Goal: Information Seeking & Learning: Learn about a topic

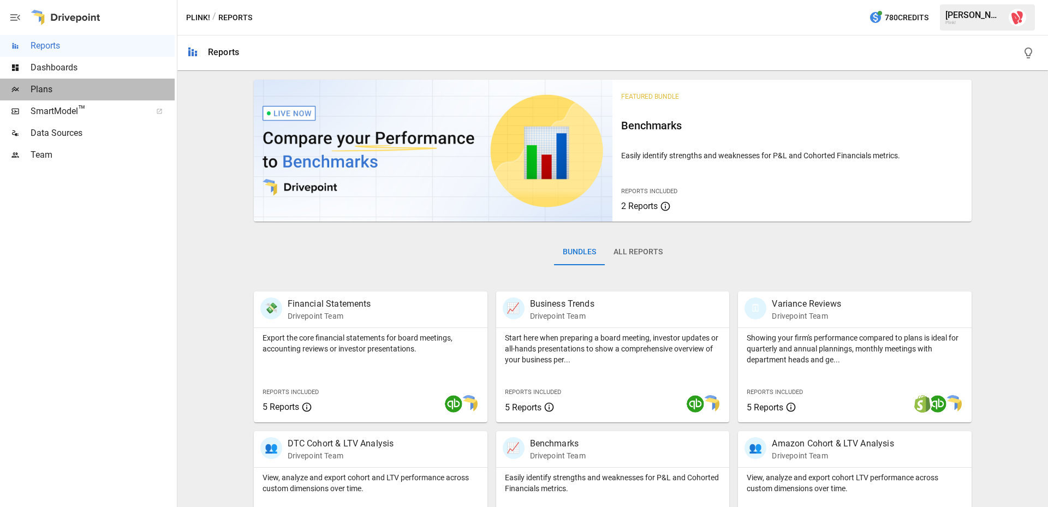
click at [58, 91] on span "Plans" at bounding box center [103, 89] width 144 height 13
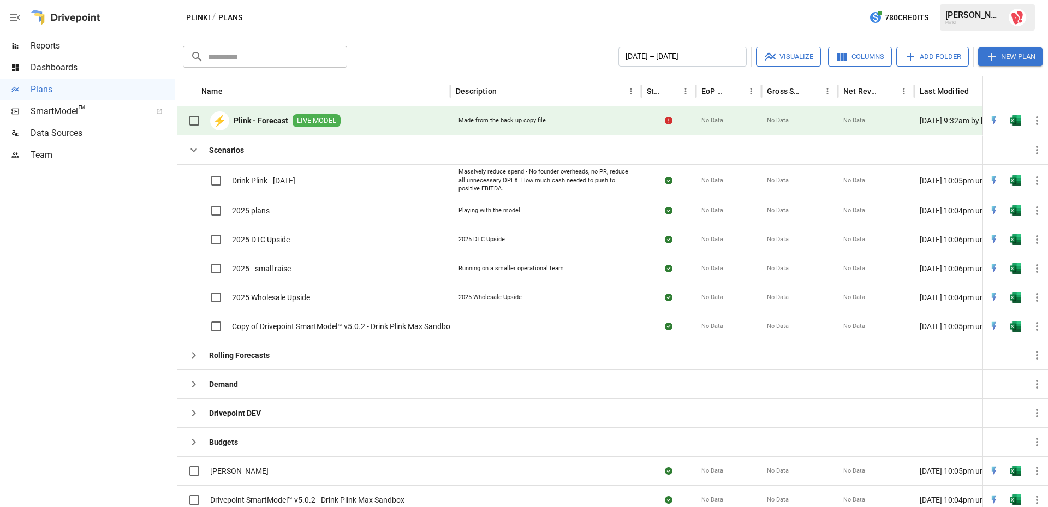
click at [400, 119] on div "⚡ Plink - Forecast LIVE MODEL" at bounding box center [313, 120] width 273 height 29
click at [312, 121] on span "LIVE MODEL" at bounding box center [317, 121] width 48 height 10
click at [266, 120] on b "Plink - Forecast" at bounding box center [261, 120] width 55 height 11
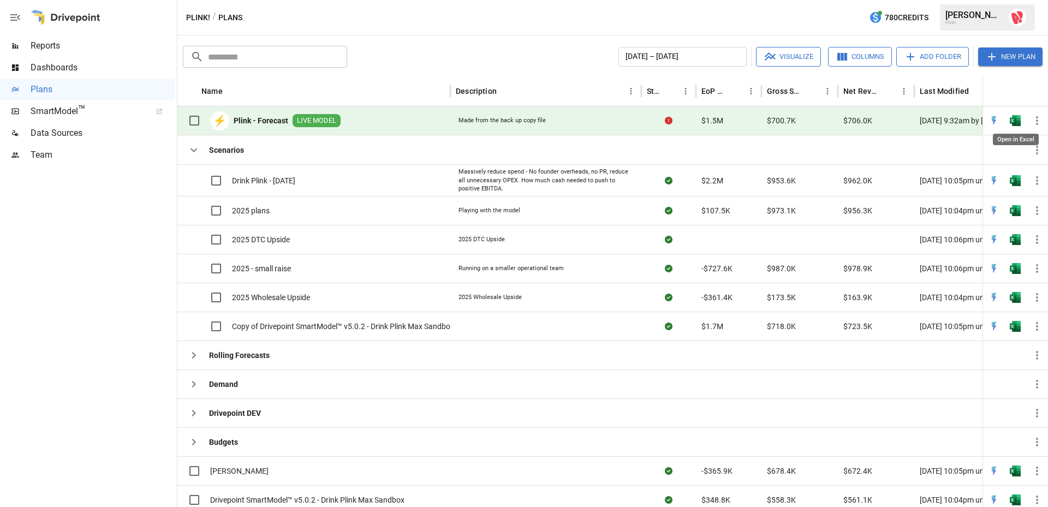
click at [903, 123] on img "Open in Excel" at bounding box center [1015, 120] width 11 height 11
click at [46, 68] on span "Dashboards" at bounding box center [103, 67] width 144 height 13
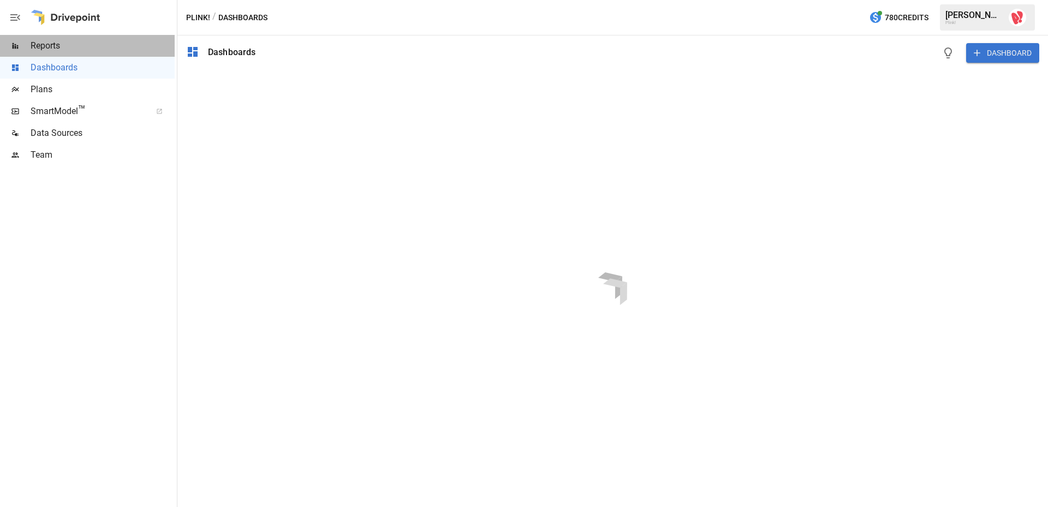
click at [52, 43] on span "Reports" at bounding box center [103, 45] width 144 height 13
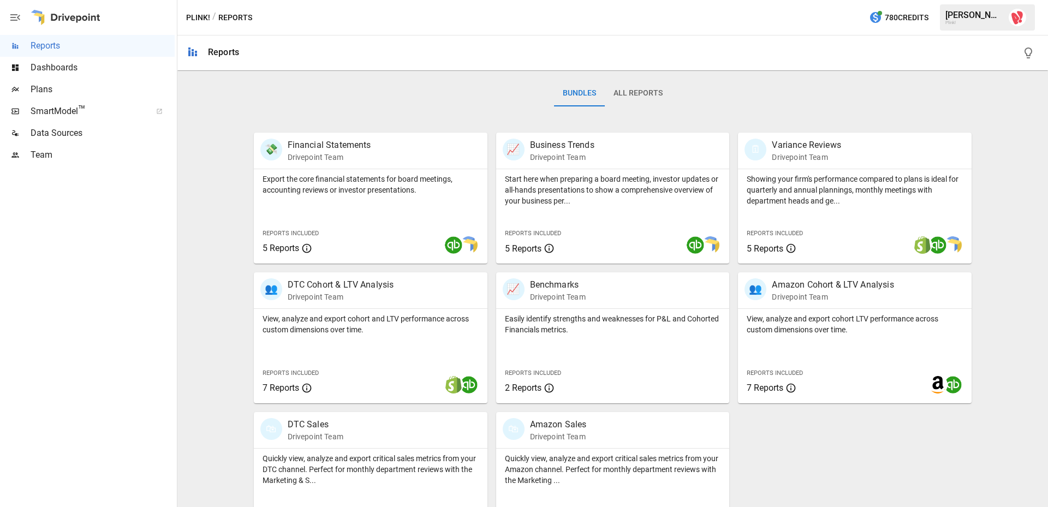
scroll to position [199, 0]
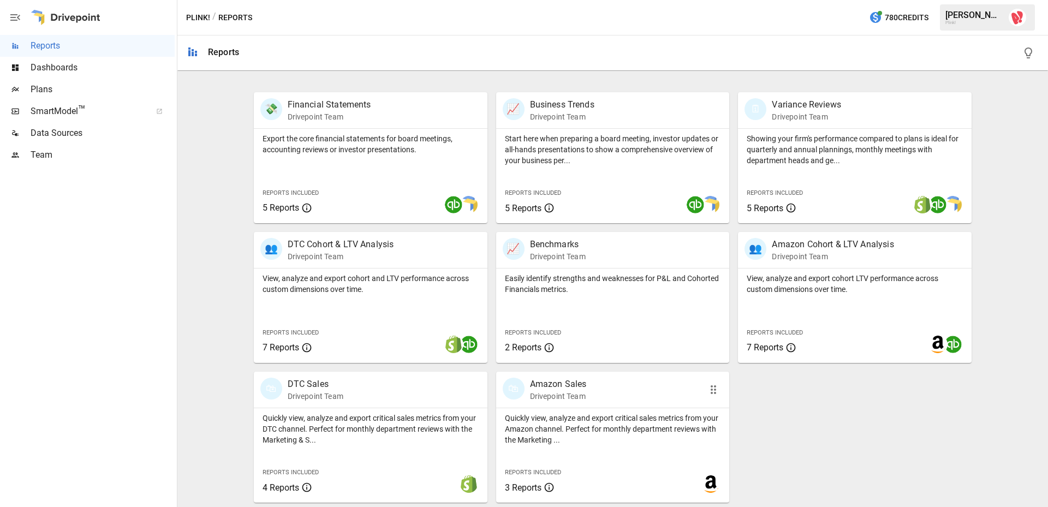
click at [542, 386] on p "Amazon Sales" at bounding box center [558, 384] width 57 height 13
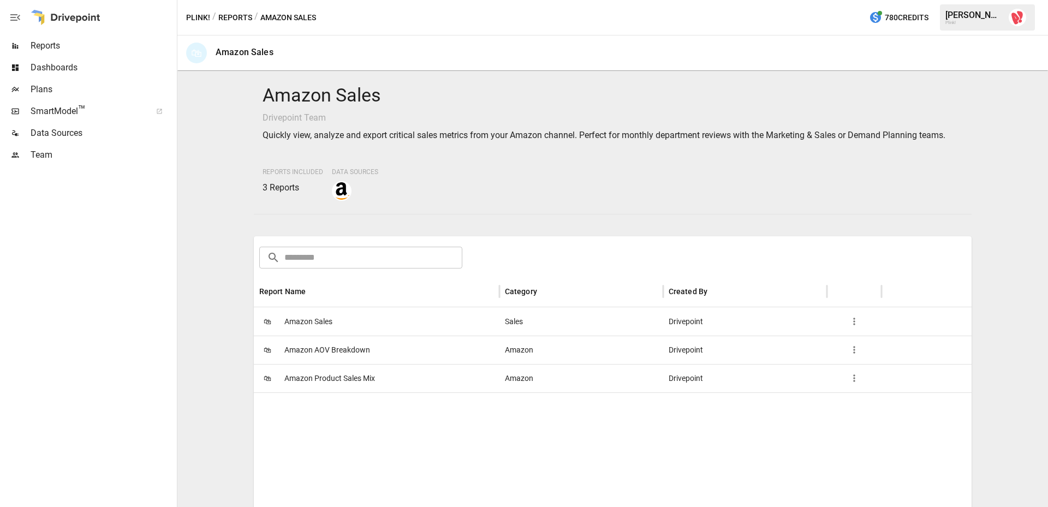
click at [231, 277] on div "Amazon Sales Drivepoint Team Quickly view, analyze and export critical sales me…" at bounding box center [613, 289] width 862 height 428
click at [331, 376] on span "Amazon Product Sales Mix" at bounding box center [329, 379] width 91 height 28
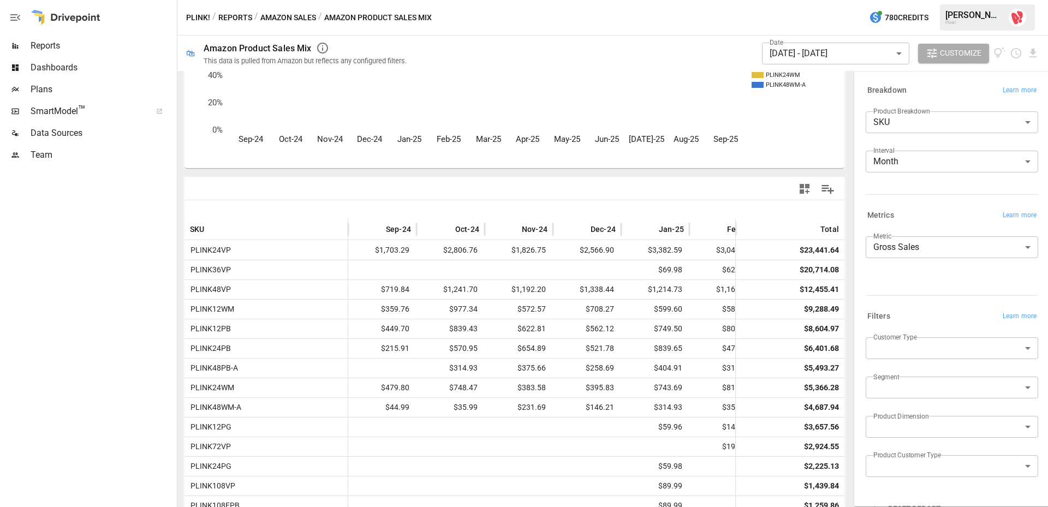
scroll to position [156, 0]
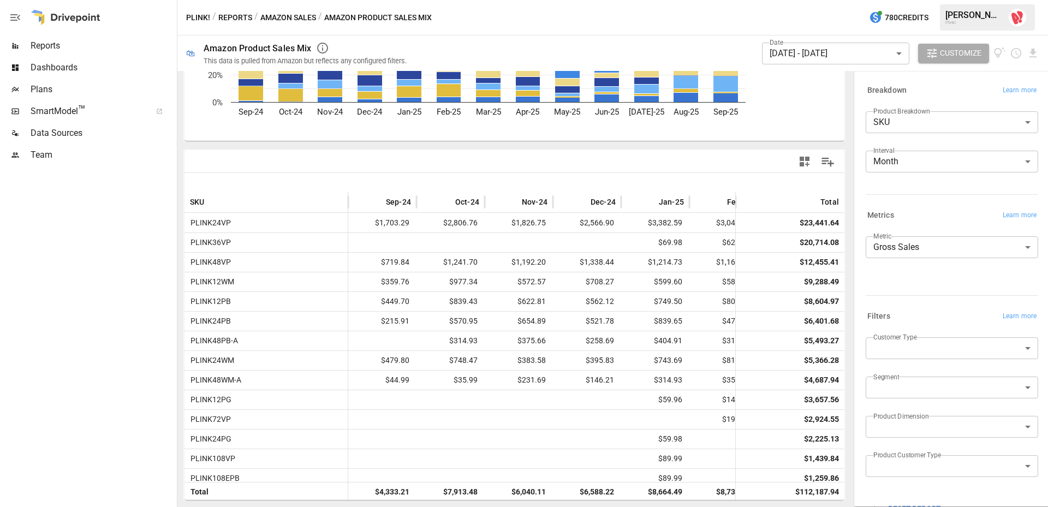
click at [903, 0] on body "Reports Dashboards Plans SmartModel ™ Data Sources Team Plink! / Reports / Amaz…" at bounding box center [524, 0] width 1048 height 0
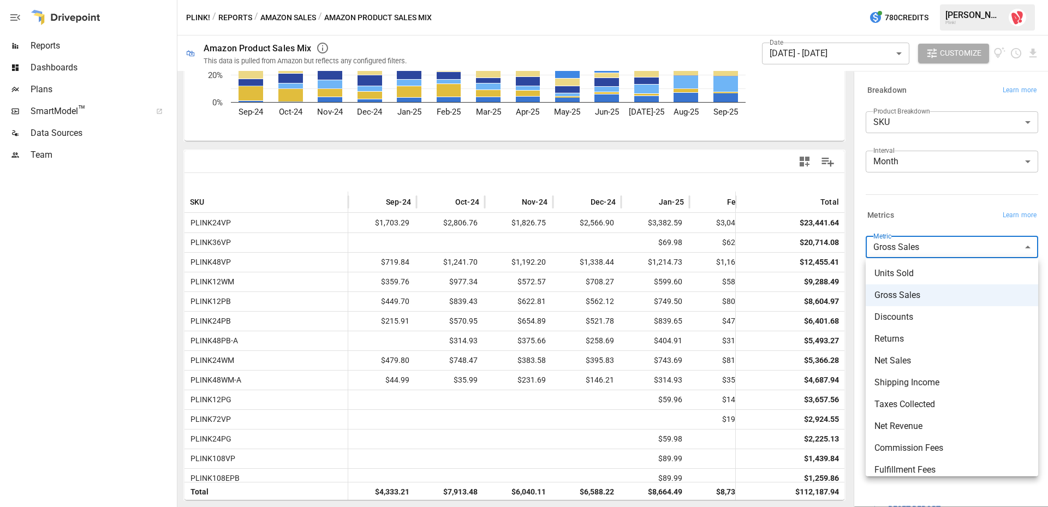
click at [903, 455] on span "Fulfillment Fees" at bounding box center [952, 470] width 155 height 13
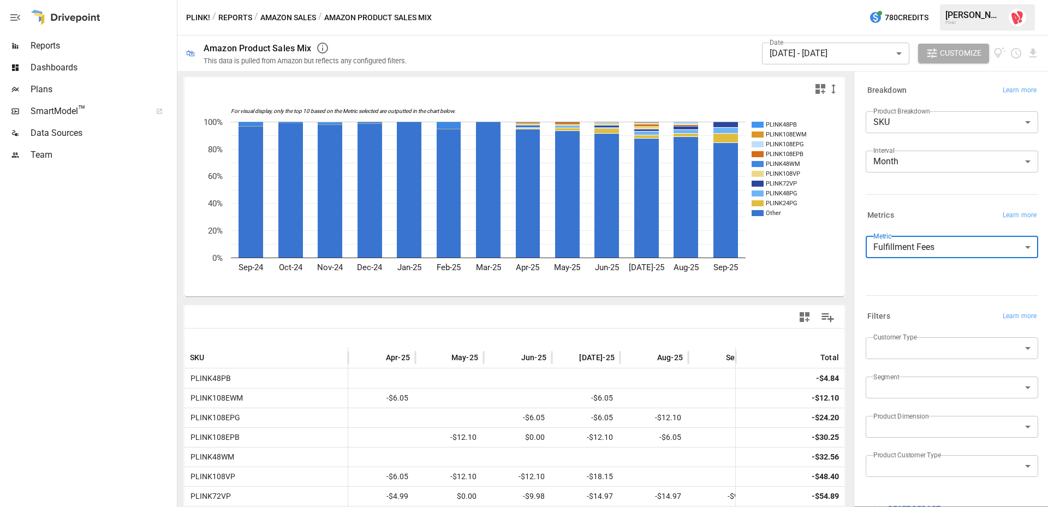
click at [902, 0] on body "Reports Dashboards Plans SmartModel ™ Data Sources Team Plink! / Reports / Amaz…" at bounding box center [524, 0] width 1048 height 0
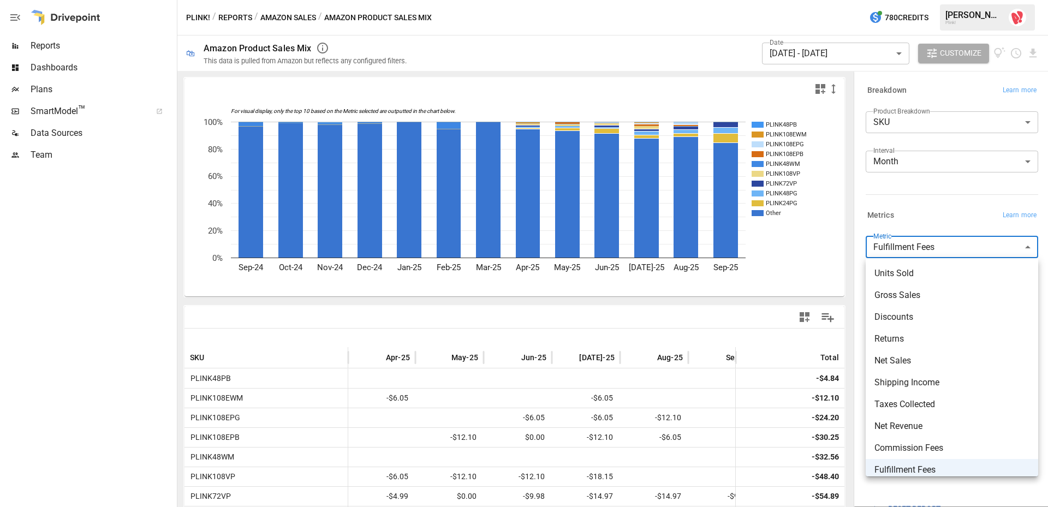
scroll to position [4, 0]
click at [895, 266] on span "Units Sold" at bounding box center [952, 269] width 155 height 13
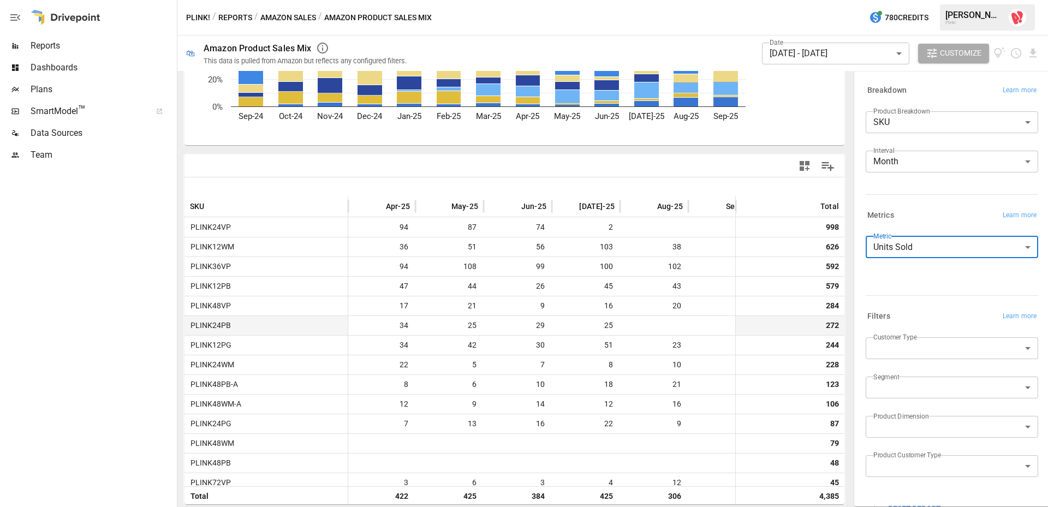
scroll to position [156, 0]
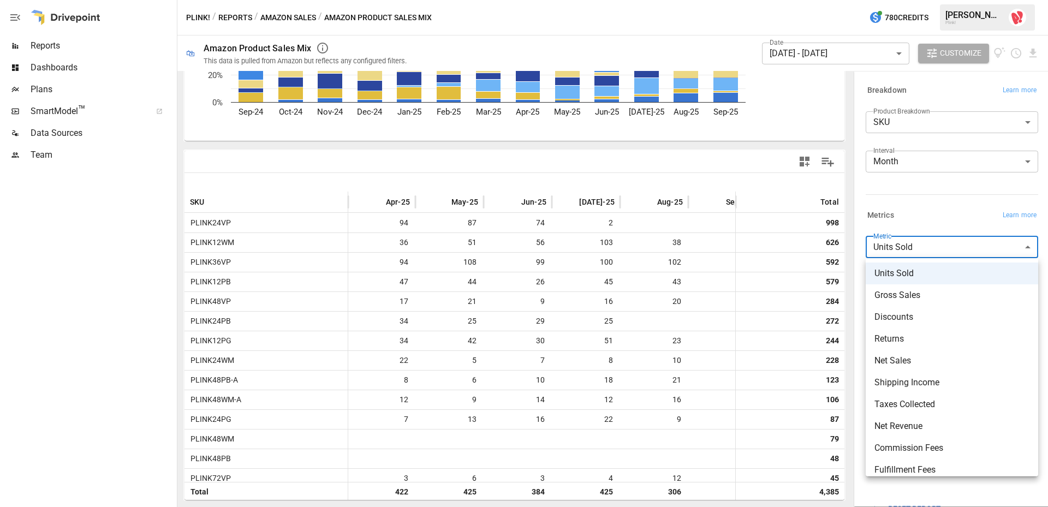
click at [903, 0] on body "Reports Dashboards Plans SmartModel ™ Data Sources Team Plink! / Reports / Amaz…" at bounding box center [524, 0] width 1048 height 0
click at [762, 149] on div at bounding box center [524, 253] width 1048 height 507
click at [903, 0] on body "Reports Dashboards Plans SmartModel ™ Data Sources Team Plink! / Reports / Amaz…" at bounding box center [524, 0] width 1048 height 0
click at [903, 297] on span "Gross Sales" at bounding box center [952, 295] width 155 height 13
type input "**********"
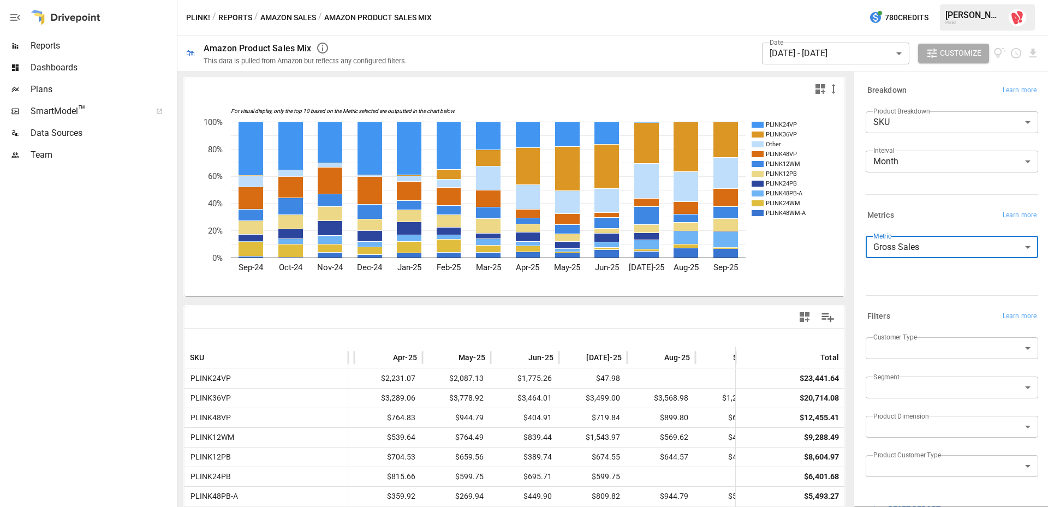
click at [294, 14] on button "Amazon Sales" at bounding box center [288, 18] width 56 height 14
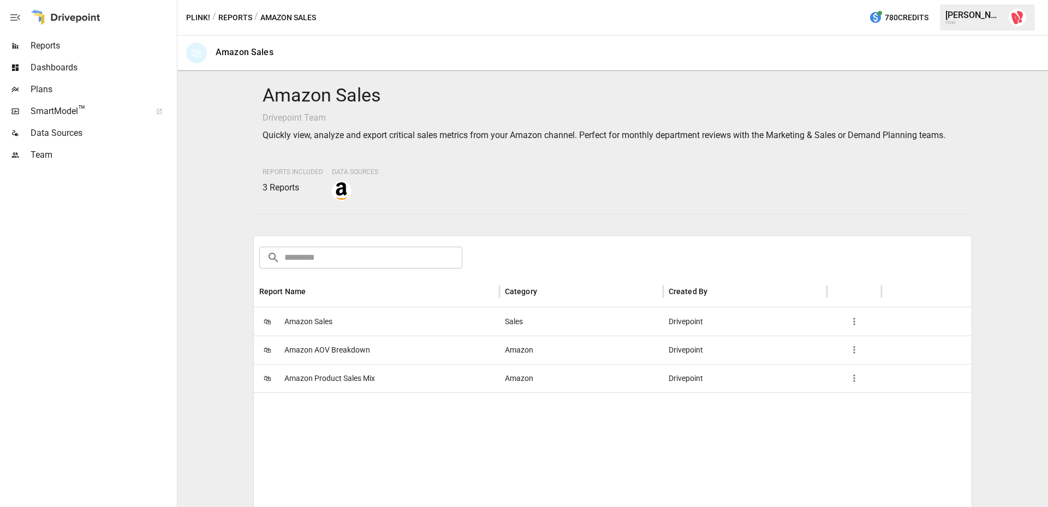
click at [328, 351] on span "Amazon AOV Breakdown" at bounding box center [327, 350] width 86 height 28
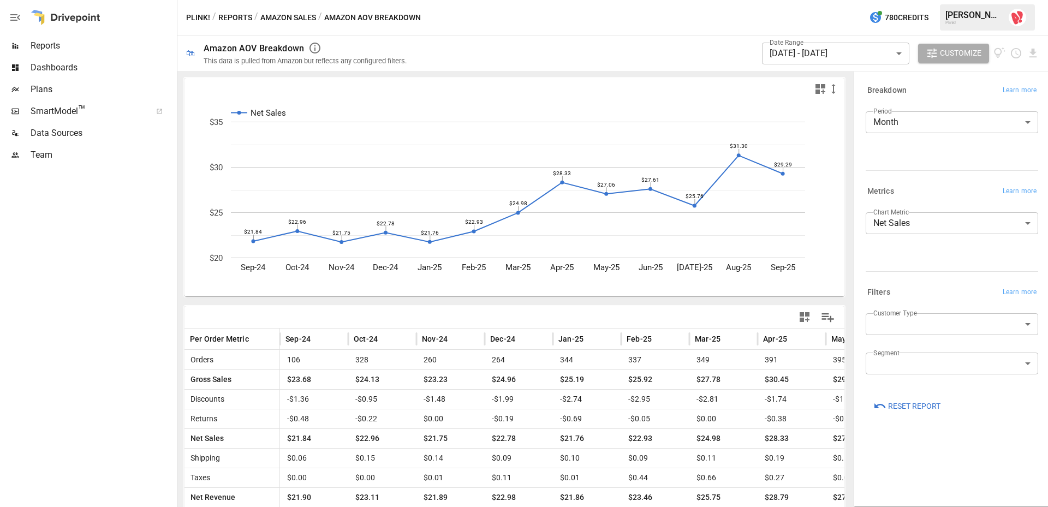
click at [509, 259] on icon "Net Sales Sep-24 Oct-24 Nov-24 Dec-24 Jan-25 Feb-25 Mar-25 Apr-25 May-25 Jun-25…" at bounding box center [515, 198] width 660 height 197
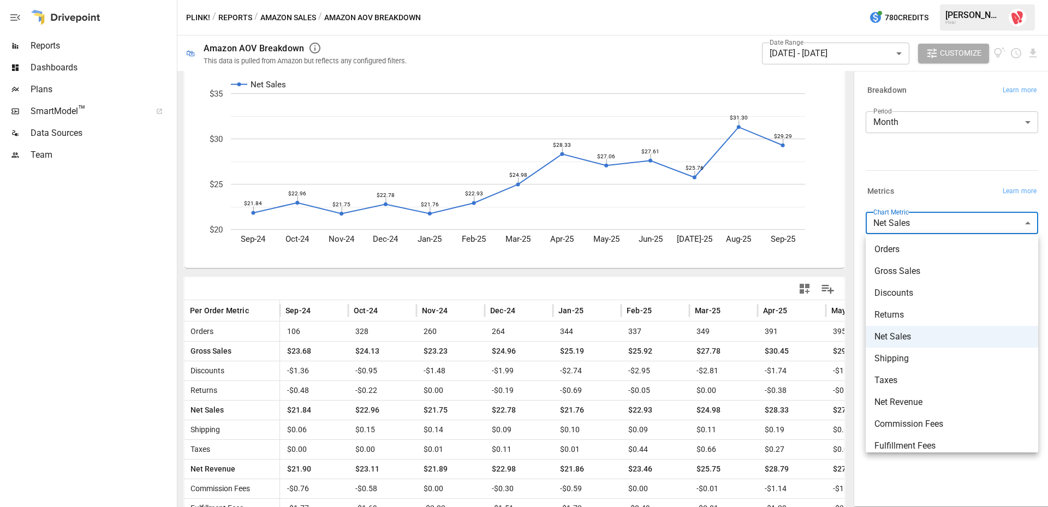
click at [903, 0] on body "Reports Dashboards Plans SmartModel ™ Data Sources Team Plink! / Reports / Amaz…" at bounding box center [524, 0] width 1048 height 0
click at [903, 221] on div at bounding box center [524, 253] width 1048 height 507
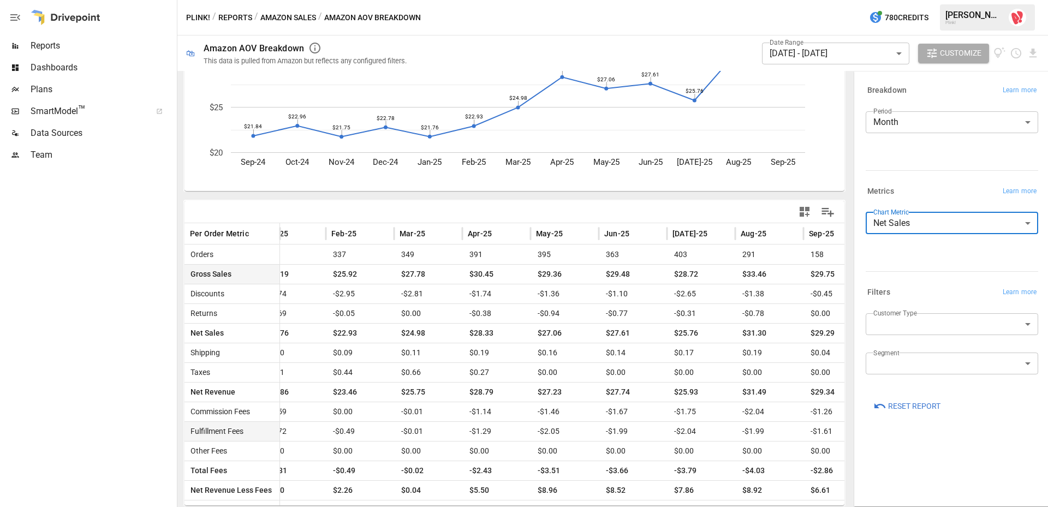
scroll to position [0, 323]
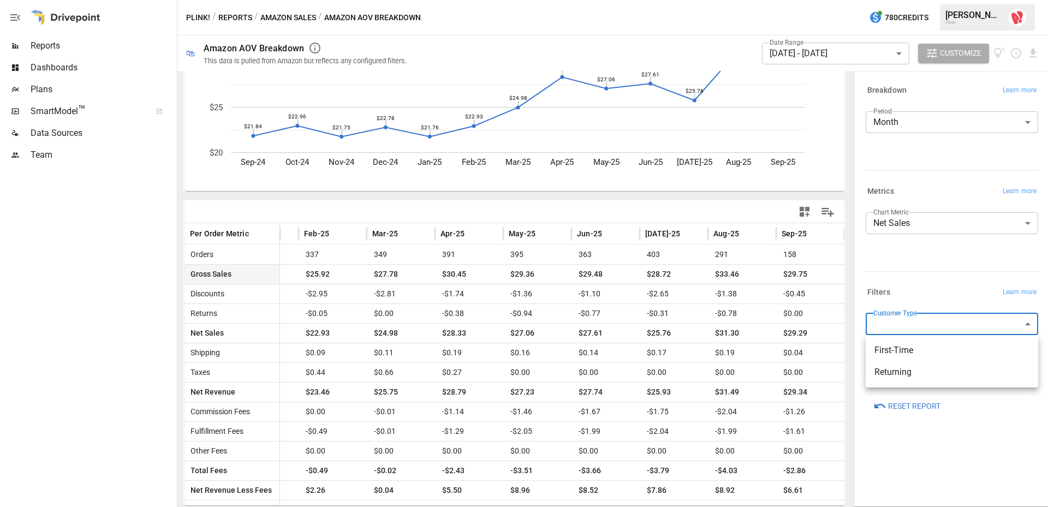
click at [903, 0] on body "Reports Dashboards Plans SmartModel ™ Data Sources Team Plink! / Reports / Amaz…" at bounding box center [524, 0] width 1048 height 0
click at [903, 292] on div at bounding box center [524, 253] width 1048 height 507
click at [903, 0] on body "Reports Dashboards Plans SmartModel ™ Data Sources Team Plink! / Reports / Amaz…" at bounding box center [524, 0] width 1048 height 0
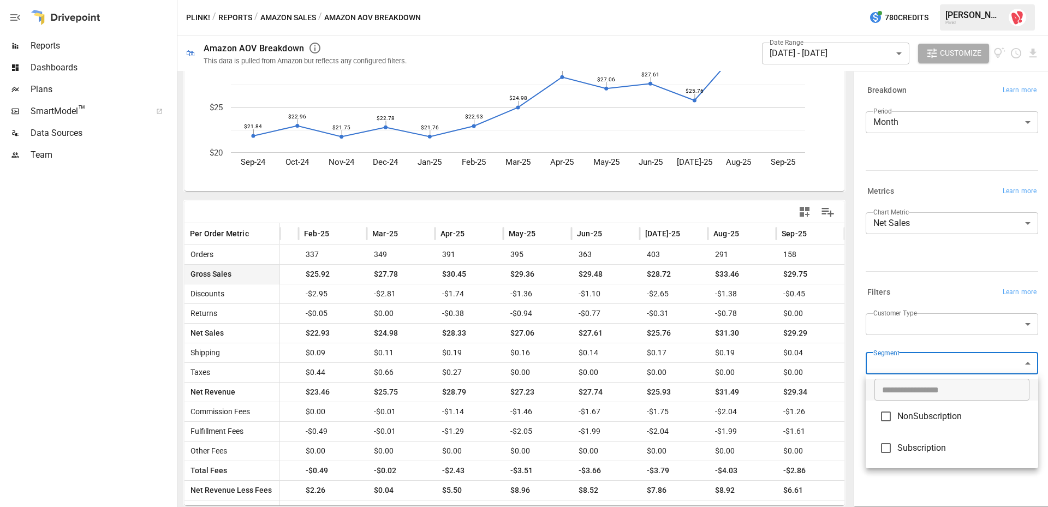
click at [903, 455] on div at bounding box center [524, 253] width 1048 height 507
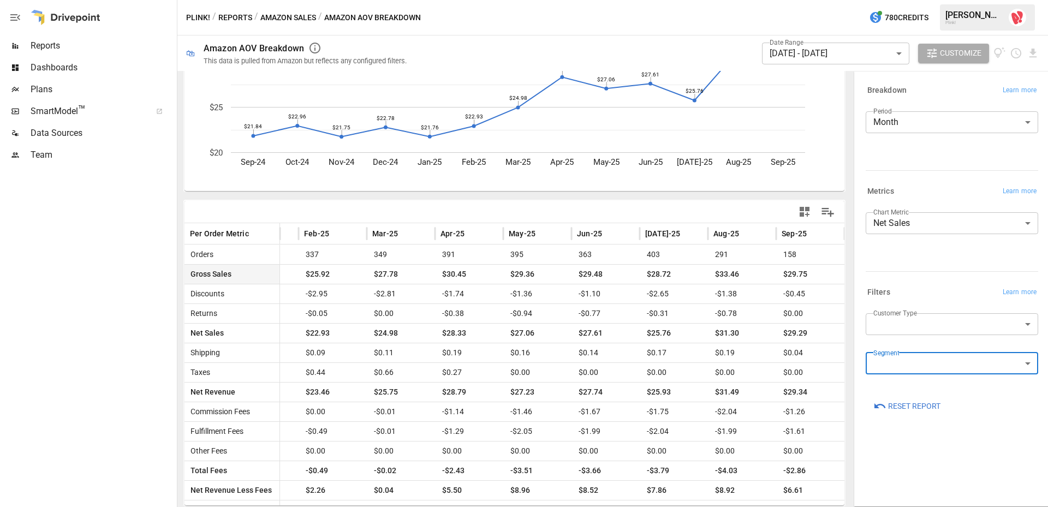
click at [898, 0] on body "Reports Dashboards Plans SmartModel ™ Data Sources Team Plink! / Reports / Amaz…" at bounding box center [524, 0] width 1048 height 0
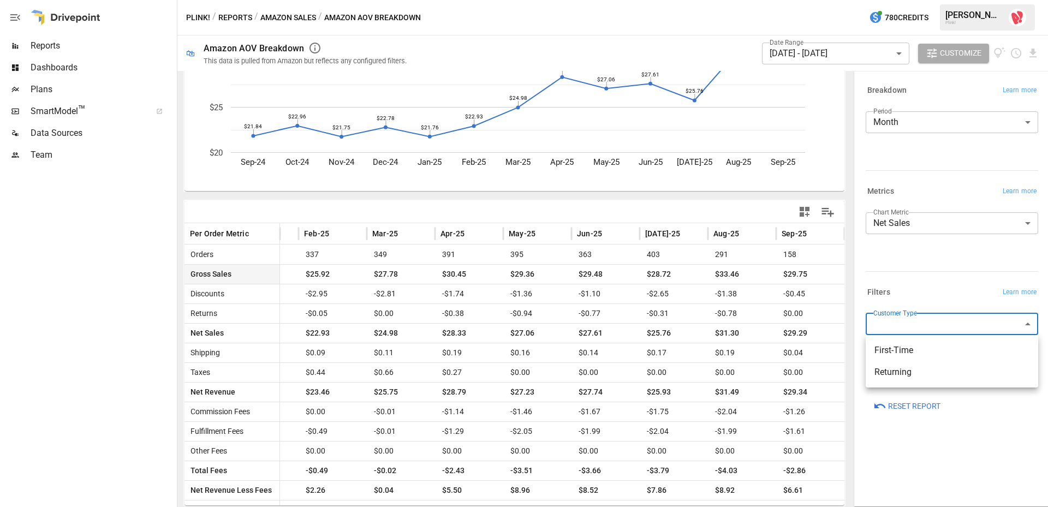
click at [894, 348] on span "First-Time" at bounding box center [952, 350] width 155 height 13
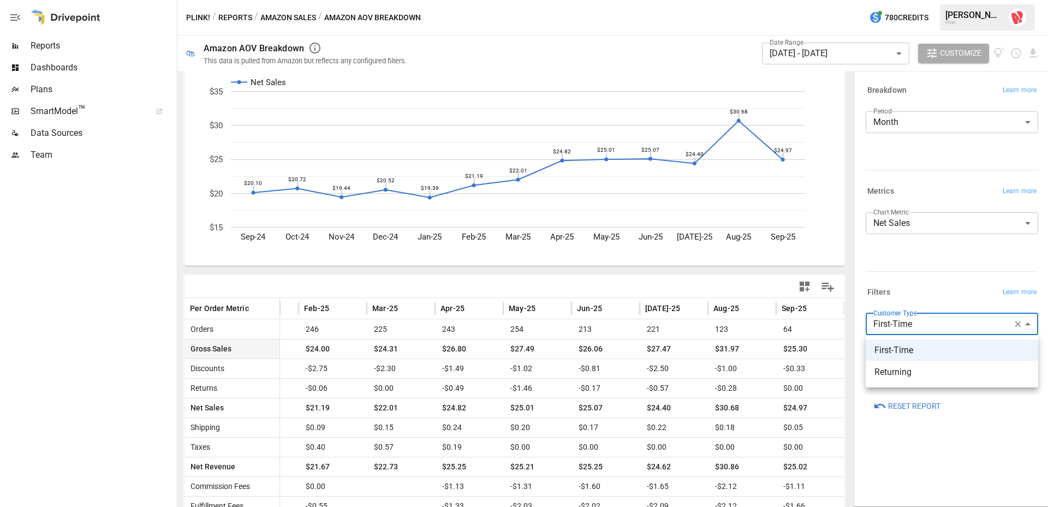
click at [903, 0] on body "Reports Dashboards Plans SmartModel ™ Data Sources Team Plink! / Reports / Amaz…" at bounding box center [524, 0] width 1048 height 0
click at [903, 375] on span "Returning" at bounding box center [952, 372] width 155 height 13
type input "*********"
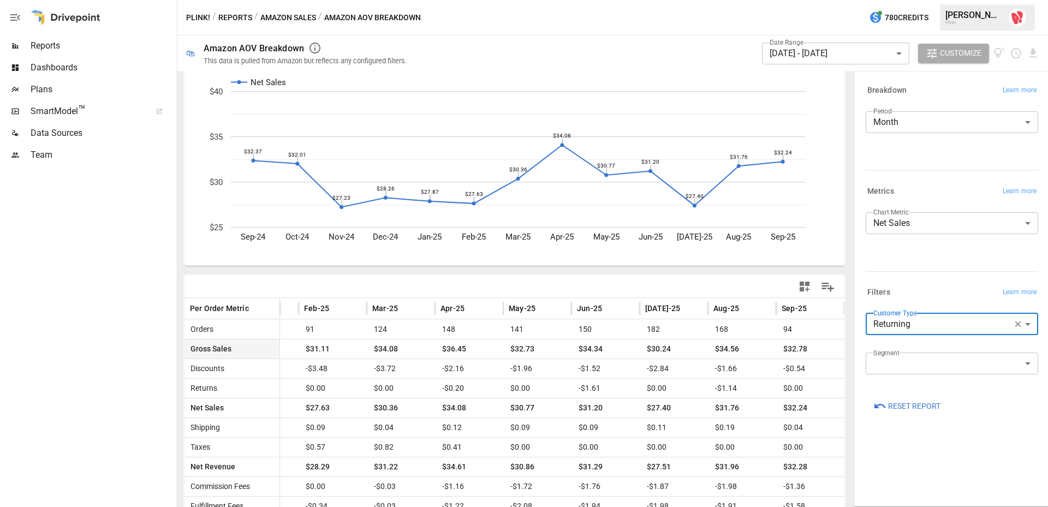
click at [903, 0] on body "Reports Dashboards Plans SmartModel ™ Data Sources Team Plink! / Reports / Amaz…" at bounding box center [524, 0] width 1048 height 0
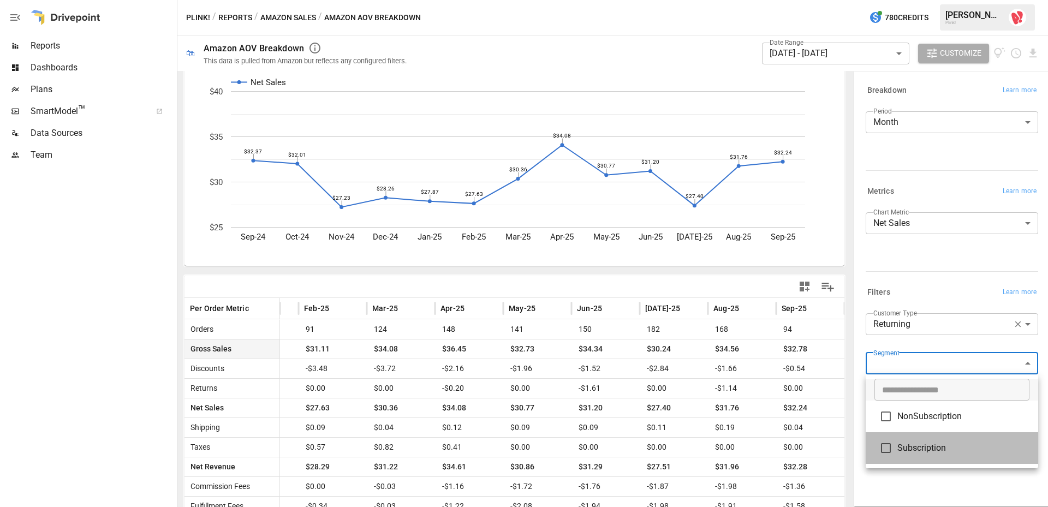
click at [903, 452] on span "Subscription" at bounding box center [964, 448] width 132 height 13
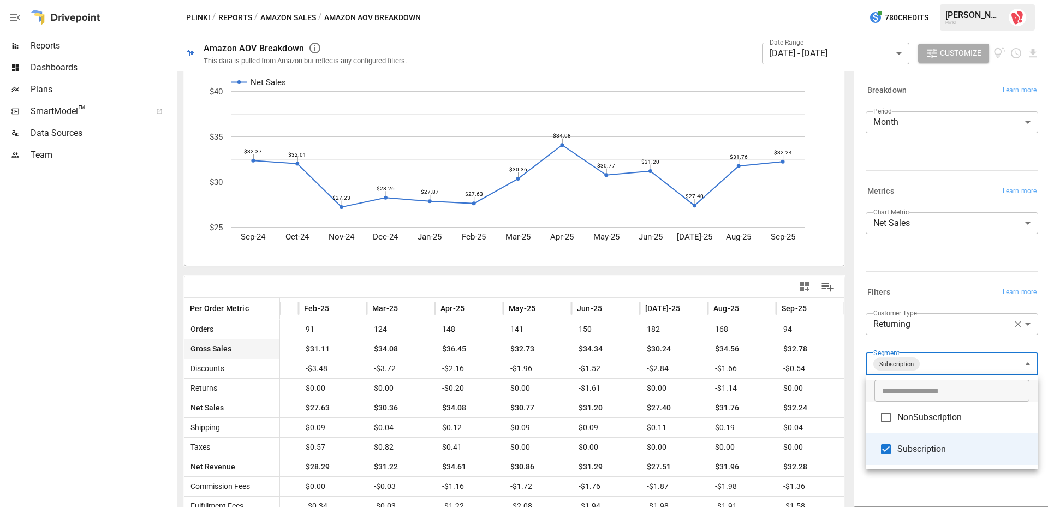
scroll to position [31, 0]
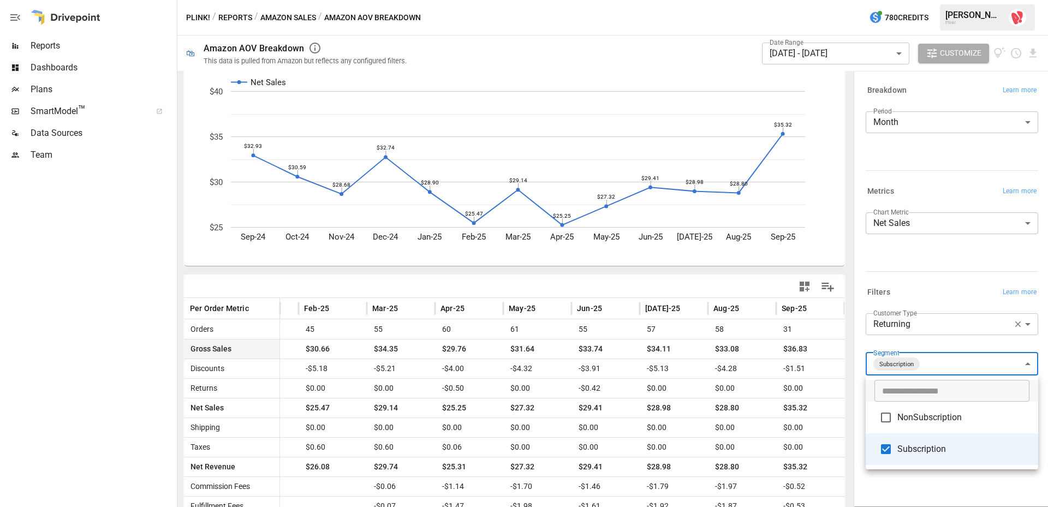
click at [779, 145] on div at bounding box center [524, 253] width 1048 height 507
click at [903, 0] on body "Reports Dashboards Plans SmartModel ™ Data Sources Team Plink! / Reports / Amaz…" at bounding box center [524, 0] width 1048 height 0
click at [903, 414] on span "NonSubscription" at bounding box center [964, 417] width 132 height 13
type input "**********"
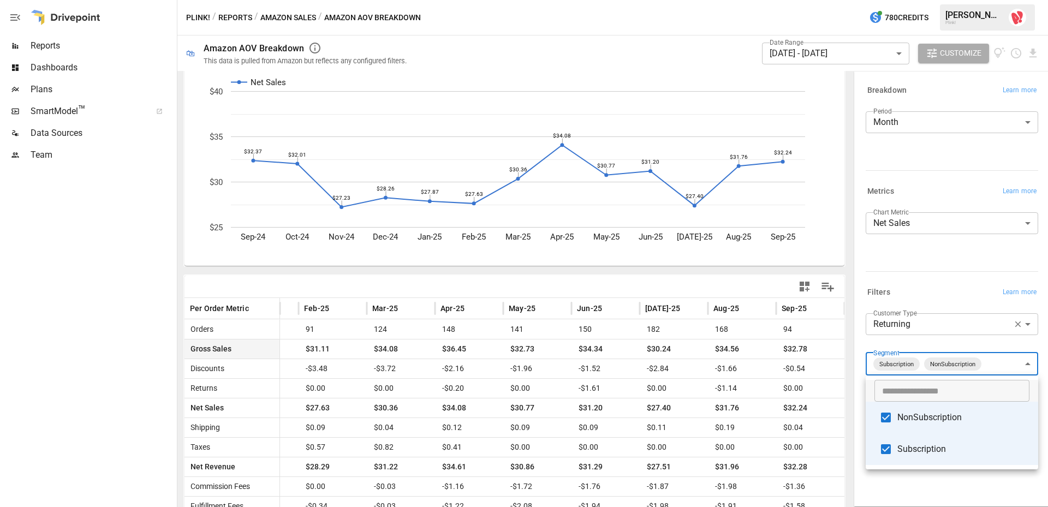
click at [903, 324] on div at bounding box center [524, 253] width 1048 height 507
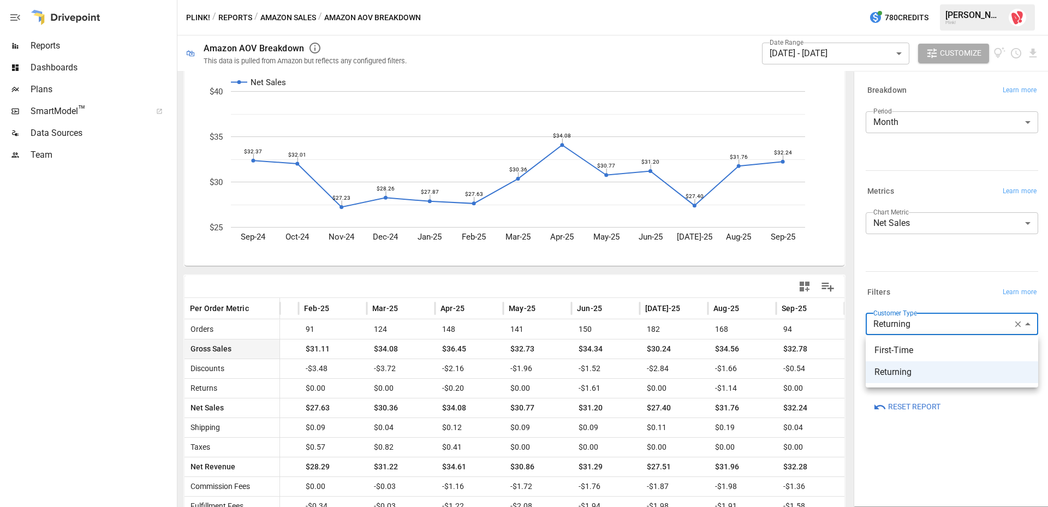
click at [903, 0] on body "Reports Dashboards Plans SmartModel ™ Data Sources Team Plink! / Reports / Amaz…" at bounding box center [524, 0] width 1048 height 0
click at [903, 353] on span "First-Time" at bounding box center [952, 350] width 155 height 13
type input "**********"
